Goal: Task Accomplishment & Management: Use online tool/utility

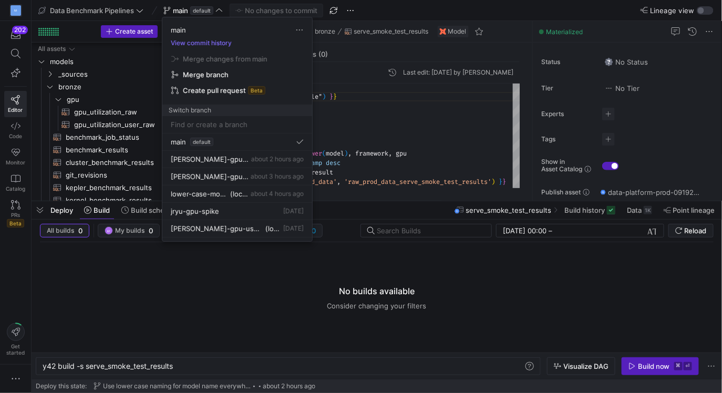
scroll to position [0, 132]
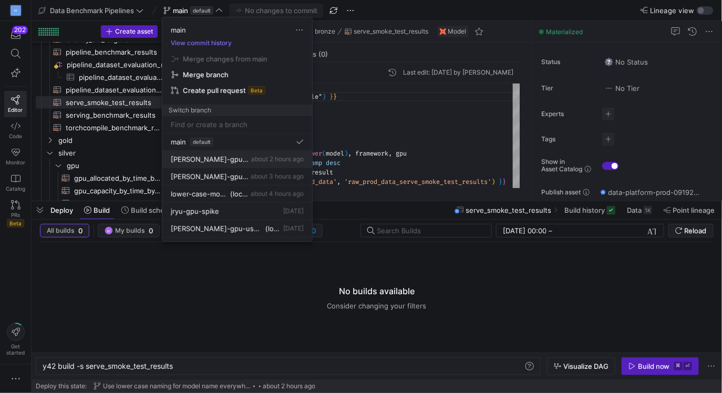
click at [220, 157] on span "[PERSON_NAME]-gpu-forecast-updates" at bounding box center [210, 159] width 78 height 8
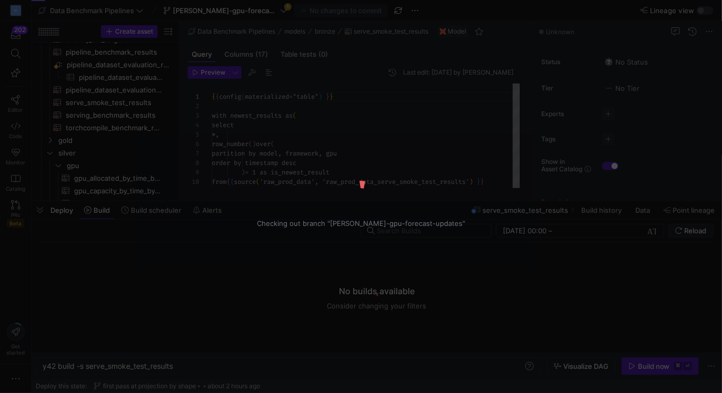
scroll to position [95, 0]
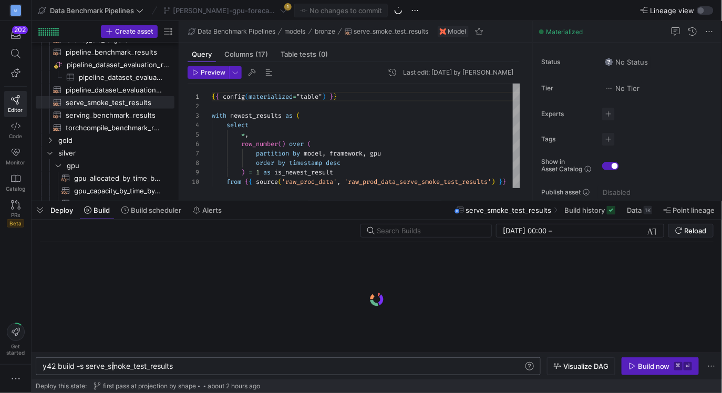
click at [114, 366] on div "y42 build -s serve_smoke_test_results" at bounding box center [284, 366] width 482 height 8
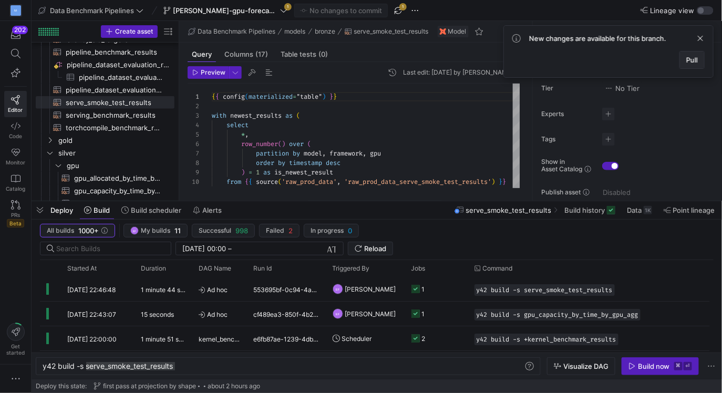
click at [696, 55] on button "Pull" at bounding box center [691, 60] width 25 height 18
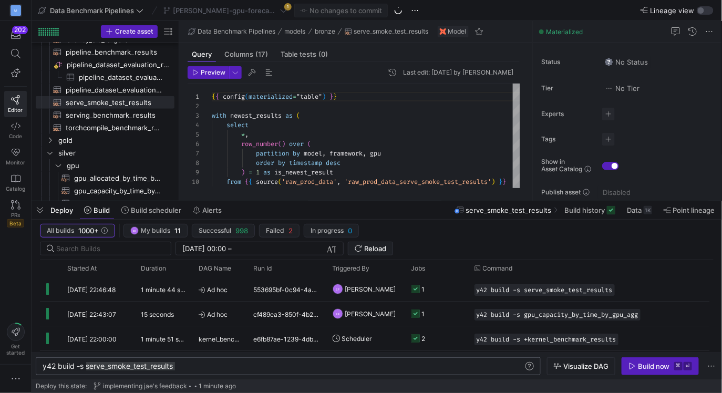
click at [123, 366] on div "y42 build -s serve_smoke_test_results" at bounding box center [284, 366] width 482 height 8
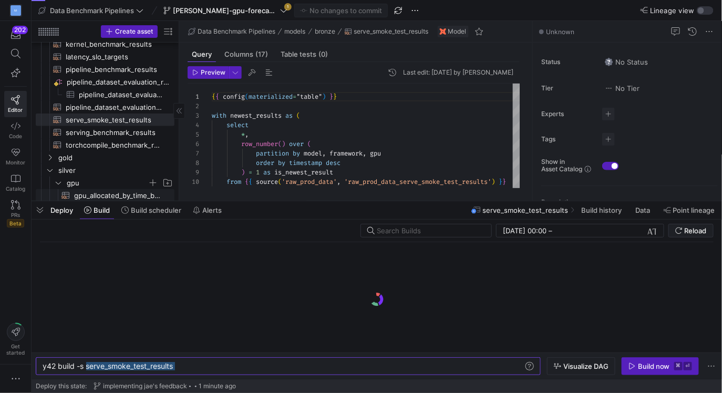
scroll to position [0, 0]
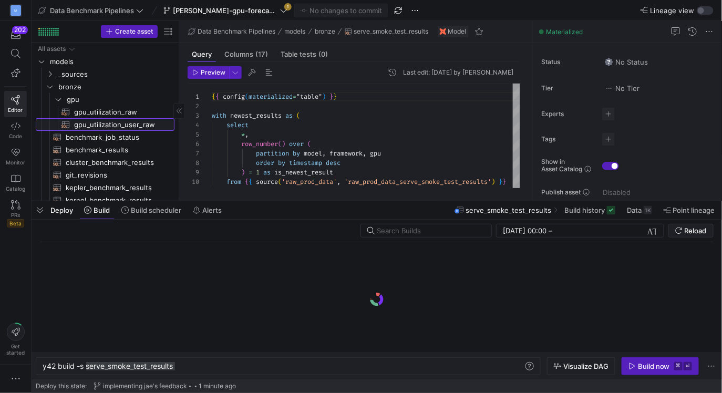
click at [118, 120] on span "gpu_utilization_user_raw​​​​​​​​​​" at bounding box center [118, 125] width 88 height 12
type textarea "y42 build -s gpu_utilization_user_raw"
type textarea "select timestamp_trunc(timestamp, day) as day_dim , timestamp_trunc(timestamp, …"
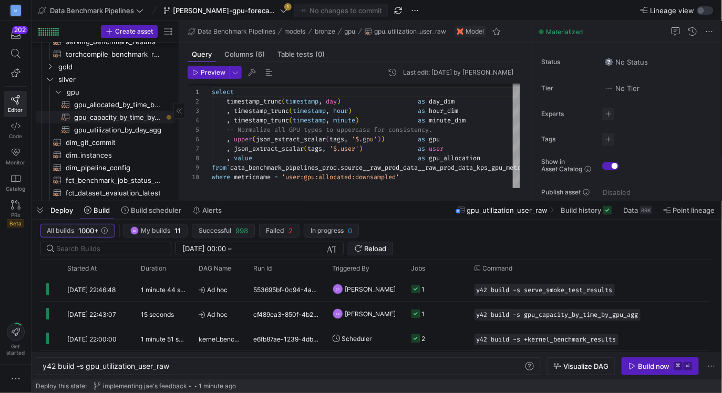
click at [134, 116] on span "gpu_capacity_by_time_by_gpu_agg​​​​​​​​​​" at bounding box center [118, 117] width 88 height 12
type textarea "y42 build -s gpu_capacity_by_time_by_gpu_agg"
type textarea "{{ config(materialized="table") }} -- 1. CREATE BASE DATA -- -- first aggregati…"
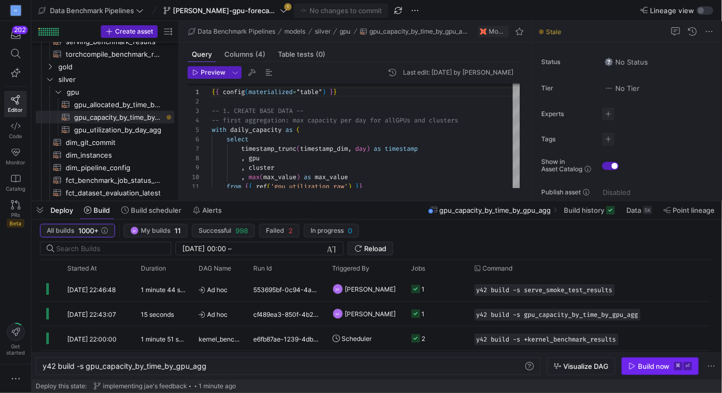
click at [641, 360] on span "button" at bounding box center [660, 366] width 76 height 17
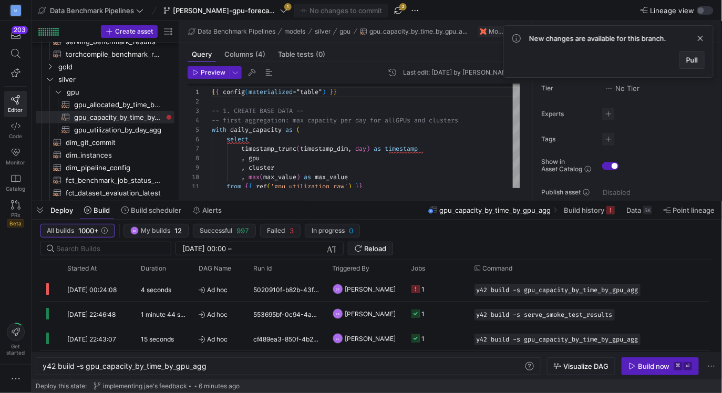
click at [690, 56] on span "Pull" at bounding box center [692, 60] width 12 height 8
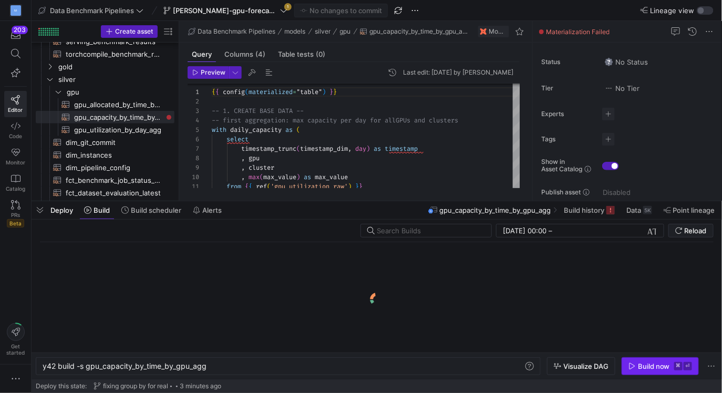
click at [650, 367] on div "Build now" at bounding box center [654, 366] width 32 height 8
